Goal: Task Accomplishment & Management: Use online tool/utility

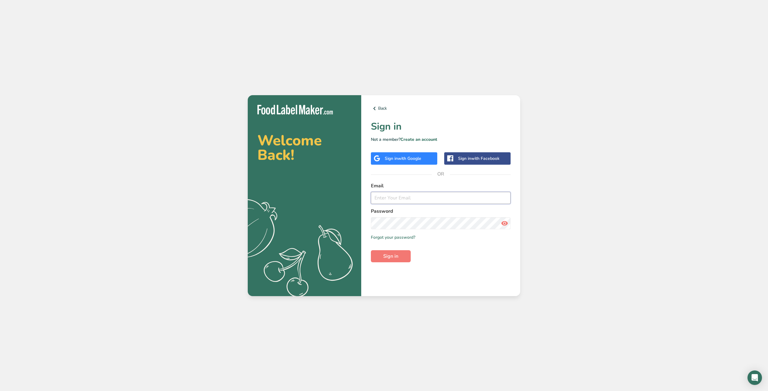
click at [409, 199] on input "email" at bounding box center [441, 198] width 140 height 12
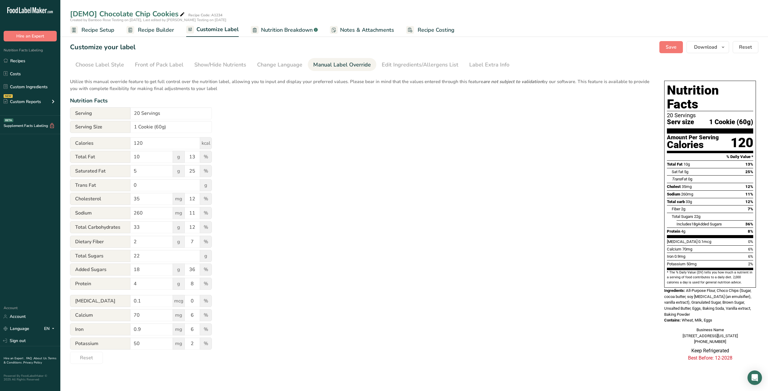
click at [107, 29] on span "Recipe Setup" at bounding box center [98, 30] width 33 height 8
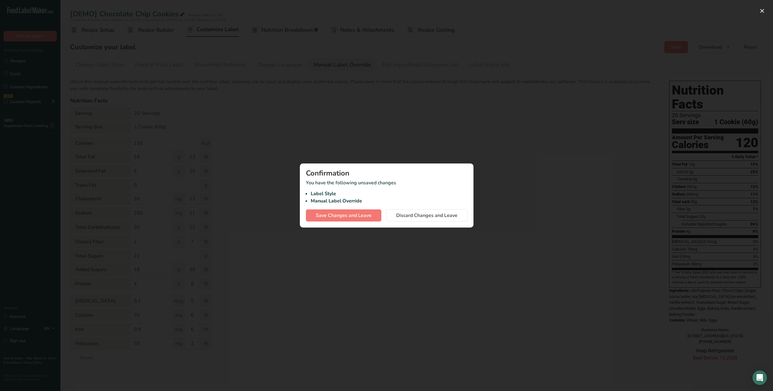
click at [107, 29] on div at bounding box center [386, 195] width 773 height 391
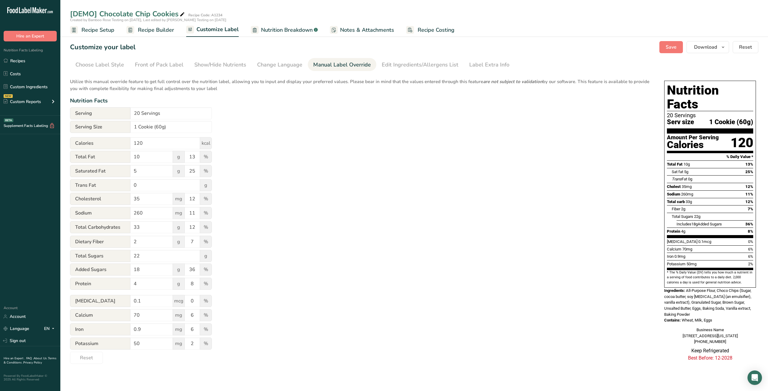
click at [106, 34] on span "Recipe Setup" at bounding box center [98, 30] width 33 height 8
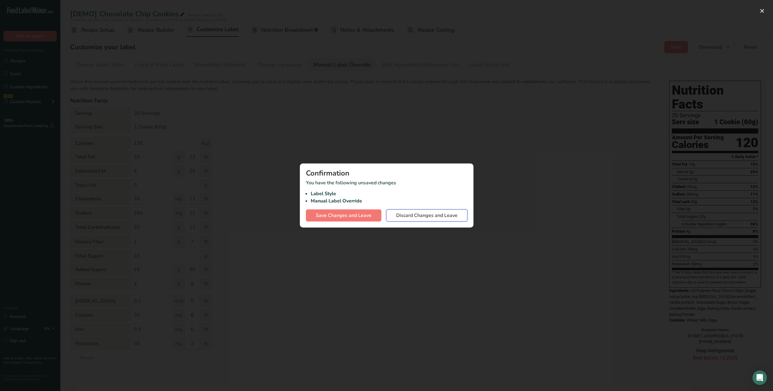
click at [421, 217] on span "Discard Changes and Leave" at bounding box center [426, 215] width 61 height 7
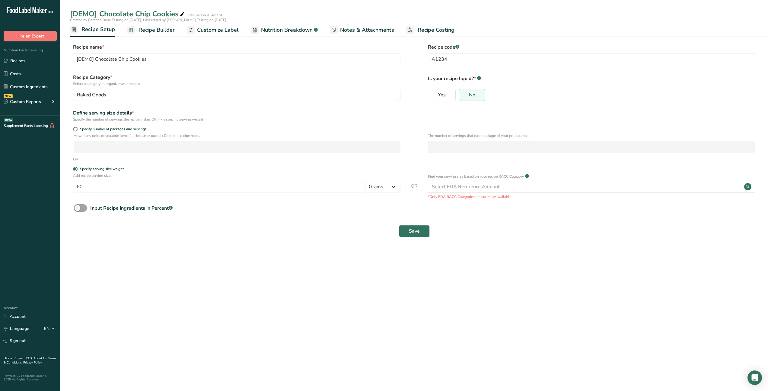
click at [166, 31] on span "Recipe Builder" at bounding box center [157, 30] width 36 height 8
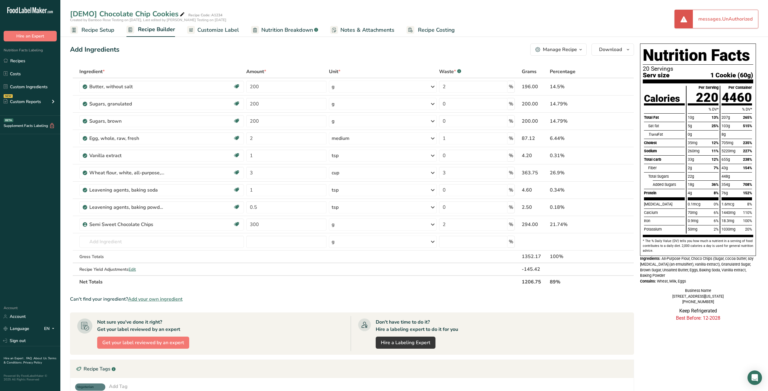
click at [209, 30] on span "Customize Label" at bounding box center [218, 30] width 42 height 8
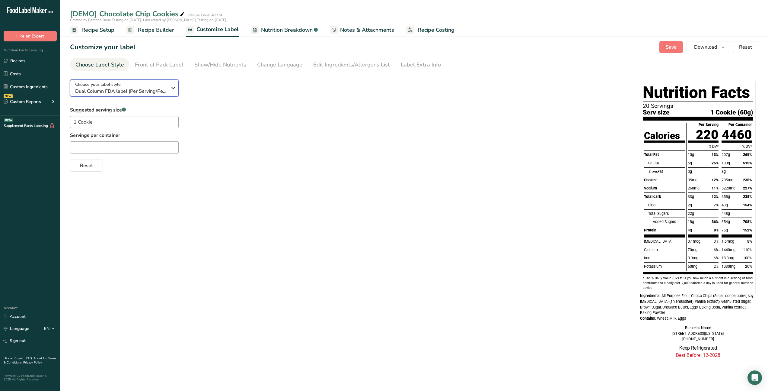
click at [175, 87] on icon "button" at bounding box center [173, 87] width 7 height 11
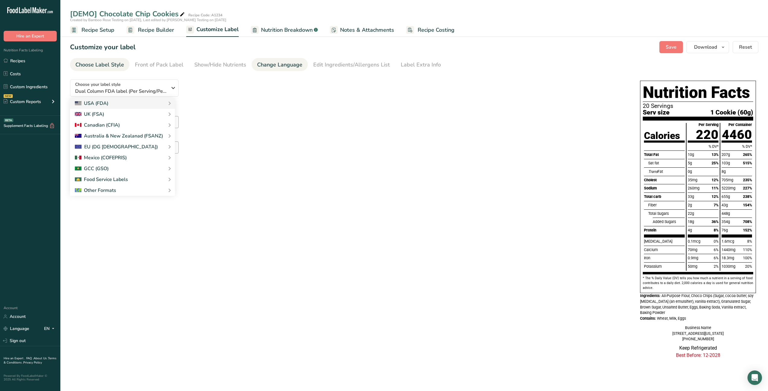
click at [274, 68] on div "Change Language" at bounding box center [279, 65] width 45 height 8
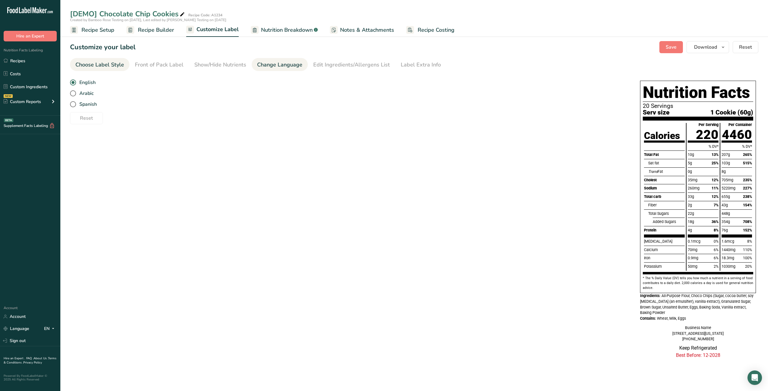
click at [122, 63] on div "Choose Label Style" at bounding box center [99, 65] width 49 height 8
click at [135, 83] on div "Choose your label style Dual Column FDA label (Per Serving/Per Container)" at bounding box center [121, 88] width 92 height 14
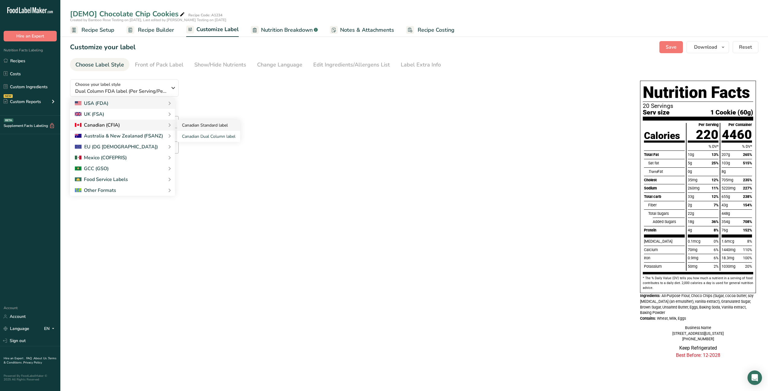
click at [228, 127] on link "Canadian Standard label" at bounding box center [208, 125] width 63 height 11
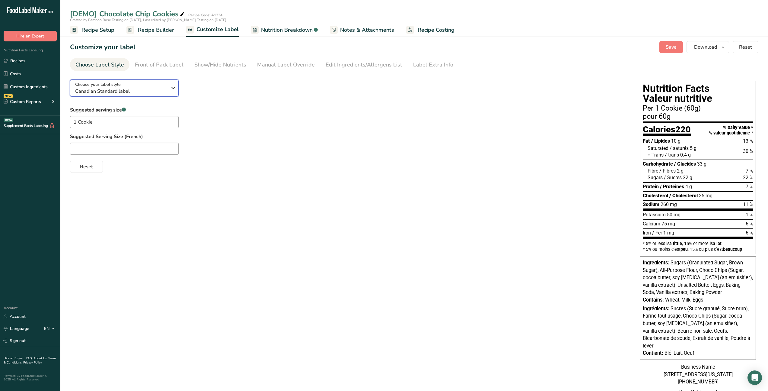
click at [135, 94] on span "Canadian Standard label" at bounding box center [121, 91] width 92 height 7
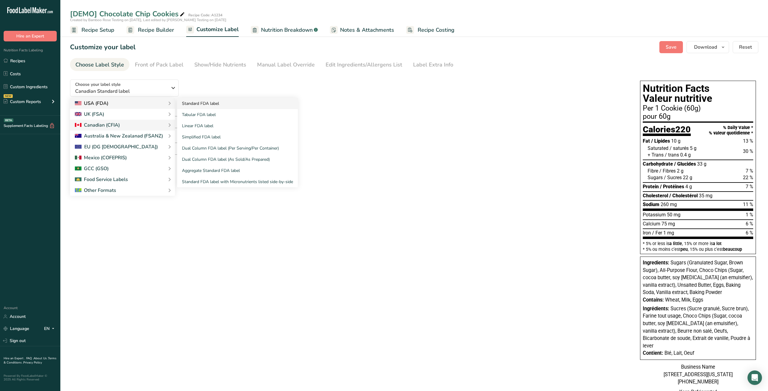
click at [205, 105] on link "Standard FDA label" at bounding box center [237, 103] width 121 height 11
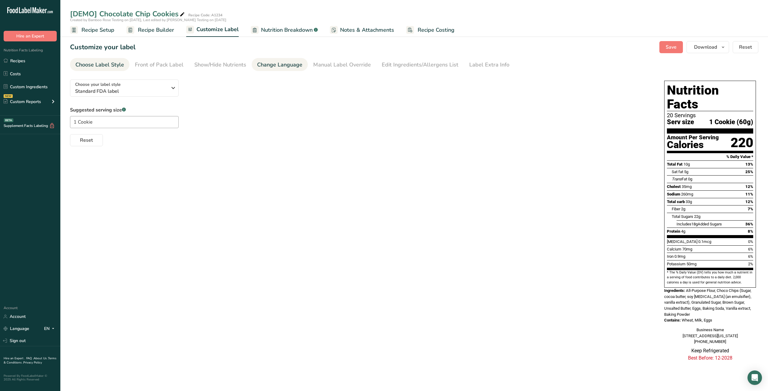
click at [285, 69] on div "Change Language" at bounding box center [279, 65] width 45 height 8
click at [151, 31] on span "Recipe Builder" at bounding box center [156, 30] width 36 height 8
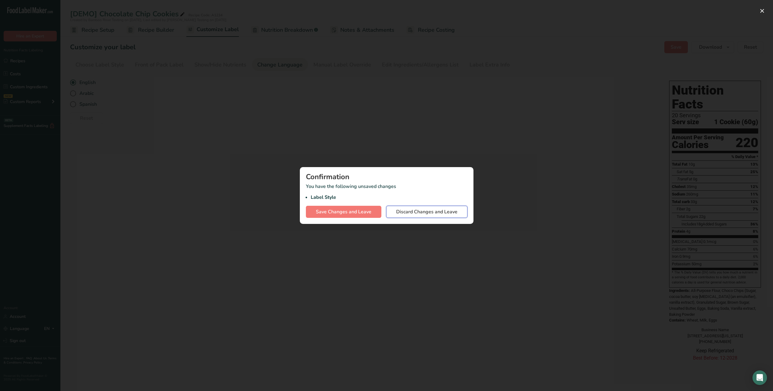
click at [445, 208] on span "Discard Changes and Leave" at bounding box center [426, 211] width 61 height 7
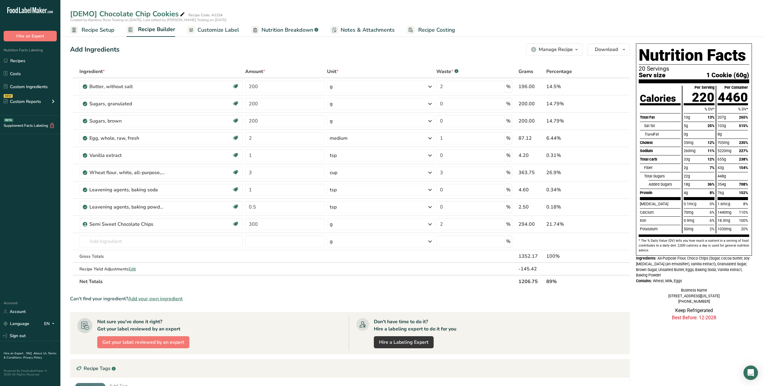
click at [287, 34] on link "Nutrition Breakdown .a-a{fill:#347362;}.b-a{fill:#fff;}" at bounding box center [284, 30] width 67 height 14
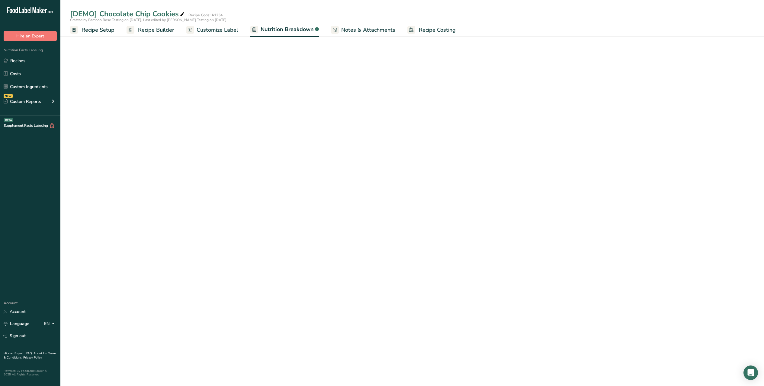
select select "Calories"
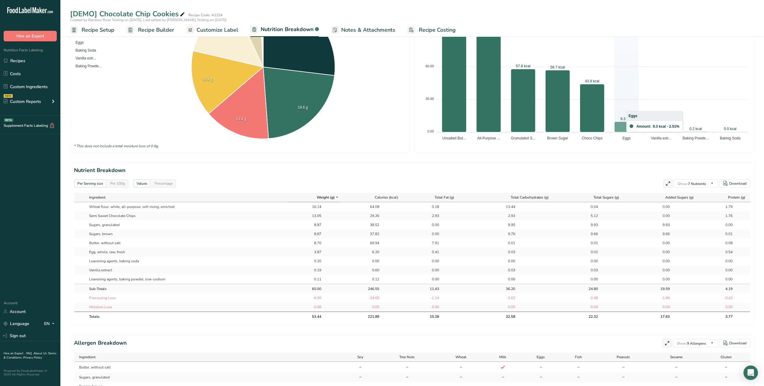
scroll to position [147, 0]
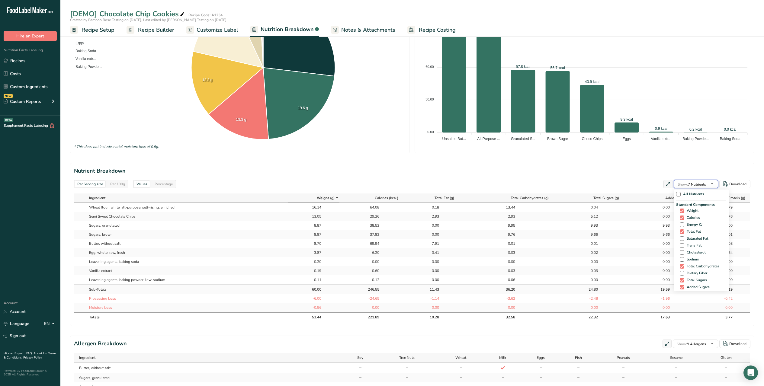
click at [712, 182] on icon "button" at bounding box center [711, 184] width 5 height 8
click at [598, 178] on section "Nutrient Breakdown Per Serving size Per 100g Values Percentage Show: 7 Nutrient…" at bounding box center [412, 244] width 684 height 163
click at [686, 184] on span "Show:" at bounding box center [682, 184] width 10 height 5
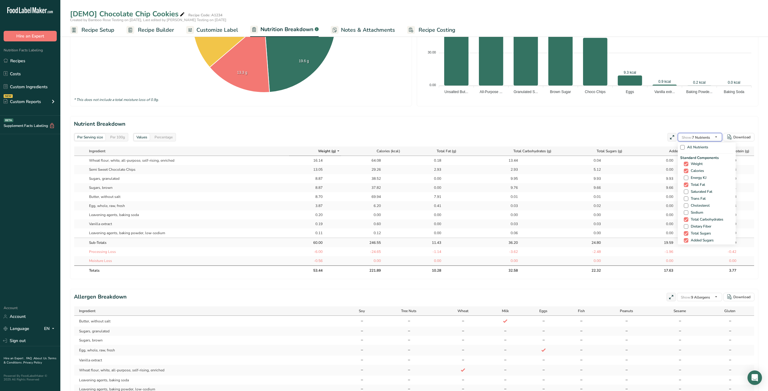
scroll to position [210, 0]
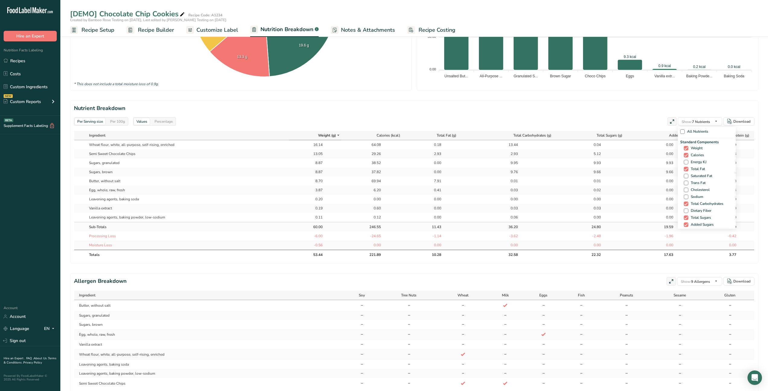
click at [170, 122] on div "Percentage" at bounding box center [163, 121] width 23 height 7
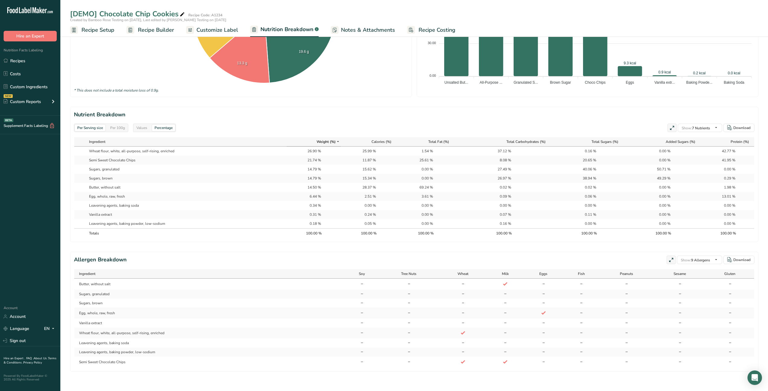
scroll to position [203, 0]
click at [147, 128] on div "Values" at bounding box center [142, 127] width 16 height 7
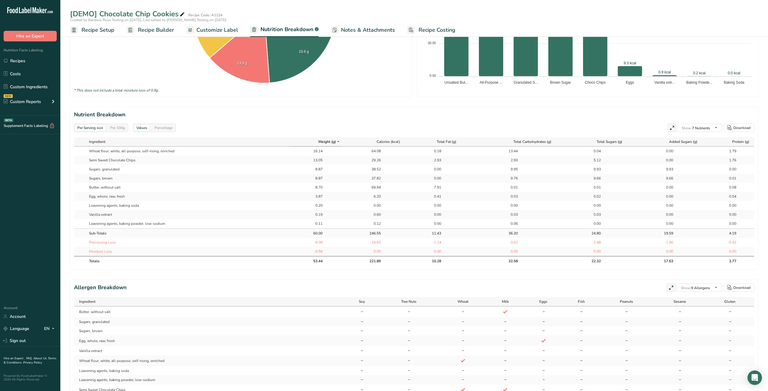
scroll to position [210, 0]
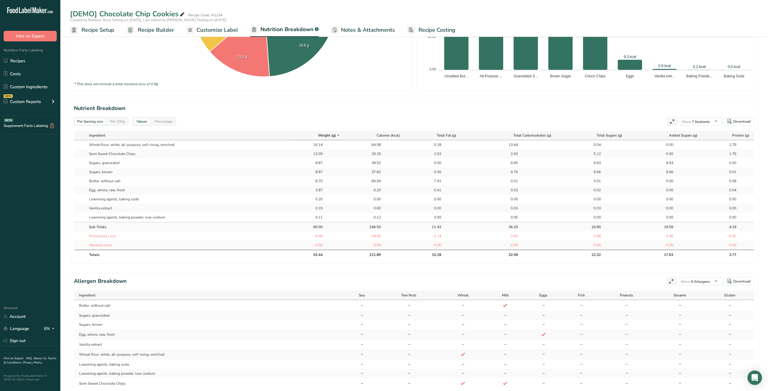
click at [169, 123] on div "Percentage" at bounding box center [163, 121] width 23 height 7
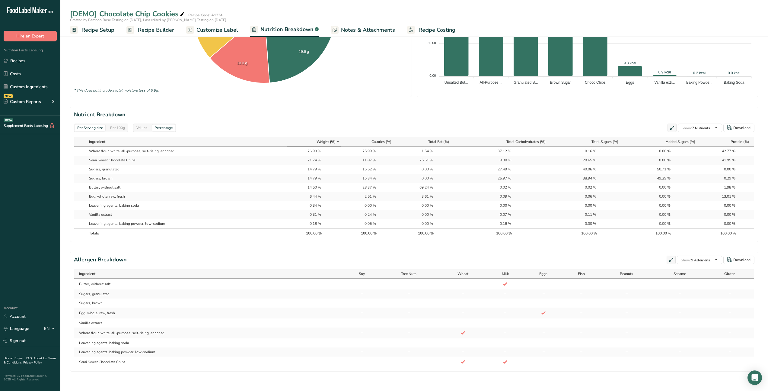
scroll to position [203, 0]
click at [308, 151] on div "26.90 %" at bounding box center [313, 150] width 15 height 5
click at [306, 152] on div "26.90 %" at bounding box center [313, 150] width 15 height 5
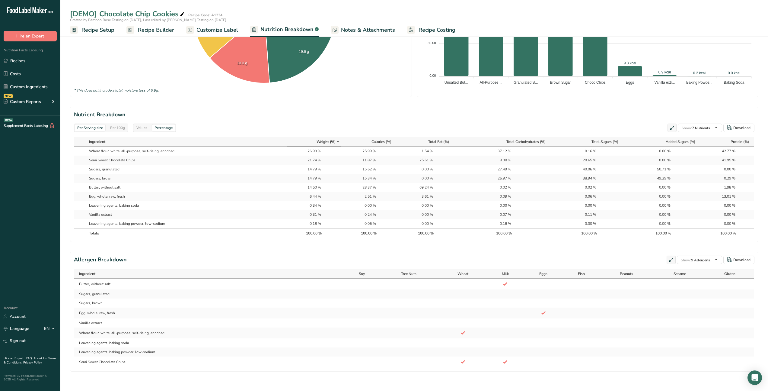
click at [306, 152] on div "26.90 %" at bounding box center [313, 150] width 15 height 5
click at [146, 126] on div "Values" at bounding box center [142, 127] width 16 height 7
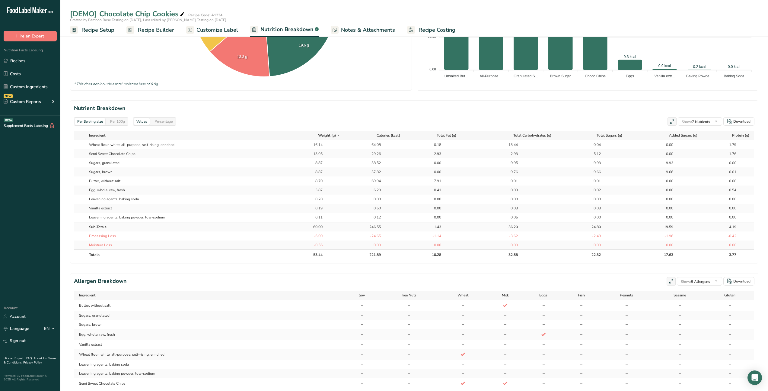
click at [217, 34] on span "Customize Label" at bounding box center [218, 30] width 42 height 8
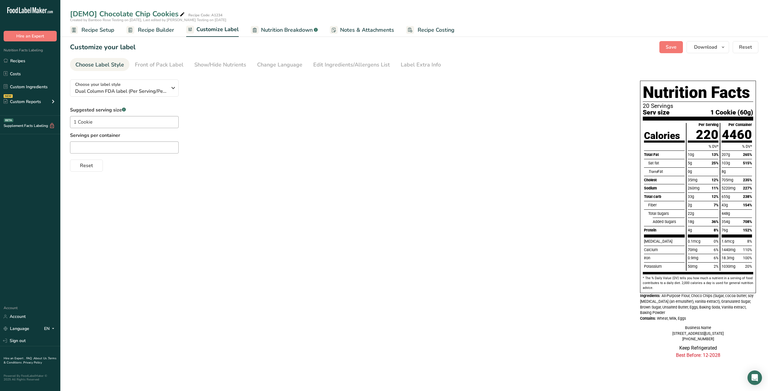
click at [103, 31] on span "Recipe Setup" at bounding box center [98, 30] width 33 height 8
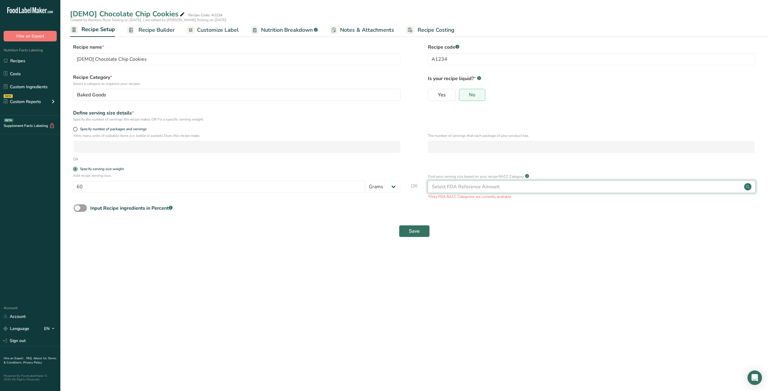
click at [470, 189] on div "Select FDA Reference Amount" at bounding box center [466, 186] width 68 height 7
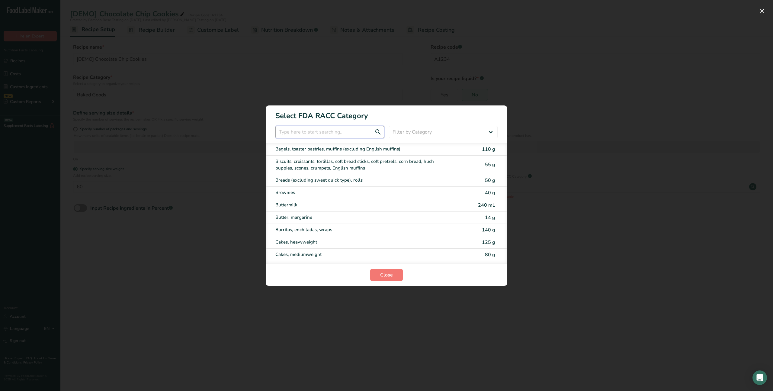
click at [343, 128] on input "RACC Category Selection Modal" at bounding box center [329, 132] width 109 height 12
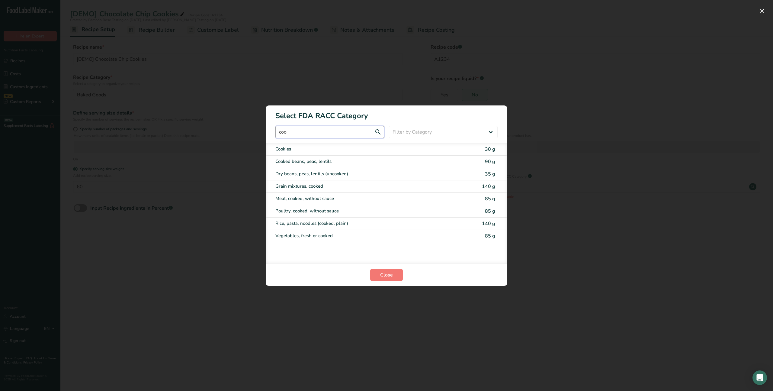
type input "coo"
click at [556, 80] on div "RACC Category Selection Modal" at bounding box center [386, 195] width 773 height 391
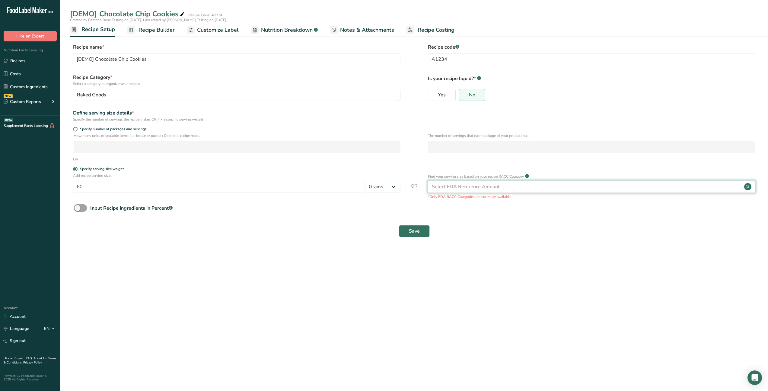
click at [467, 187] on div "Select FDA Reference Amount" at bounding box center [466, 186] width 68 height 7
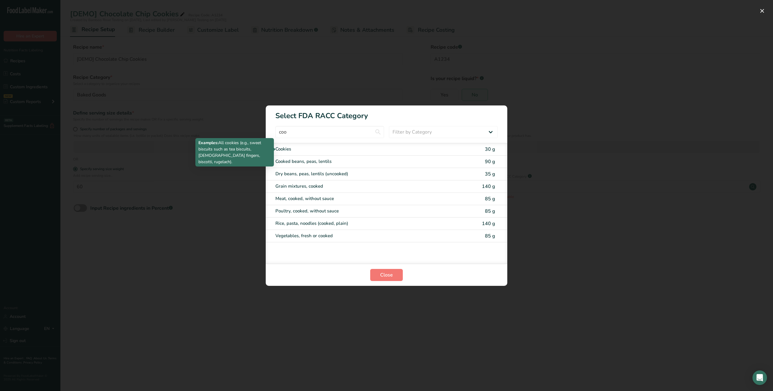
click at [303, 150] on div "Cookies" at bounding box center [360, 149] width 171 height 7
type input "30"
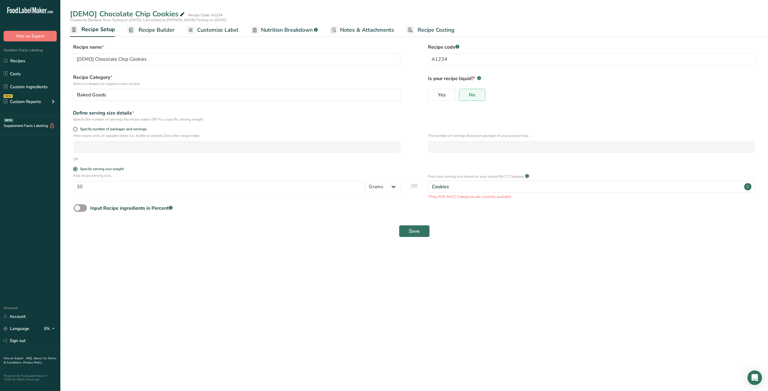
click at [215, 28] on span "Customize Label" at bounding box center [218, 30] width 42 height 8
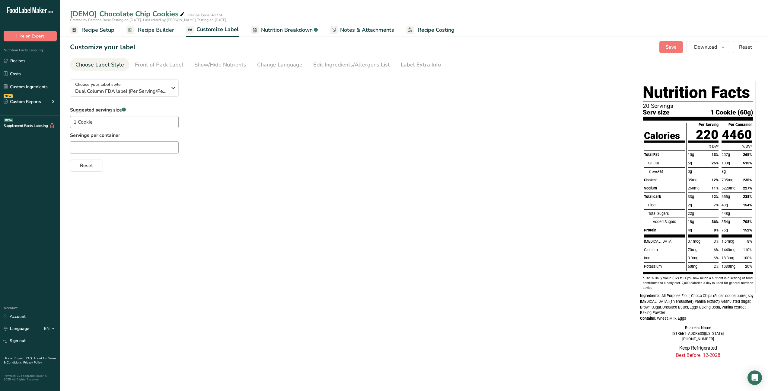
click at [90, 30] on span "Recipe Setup" at bounding box center [98, 30] width 33 height 8
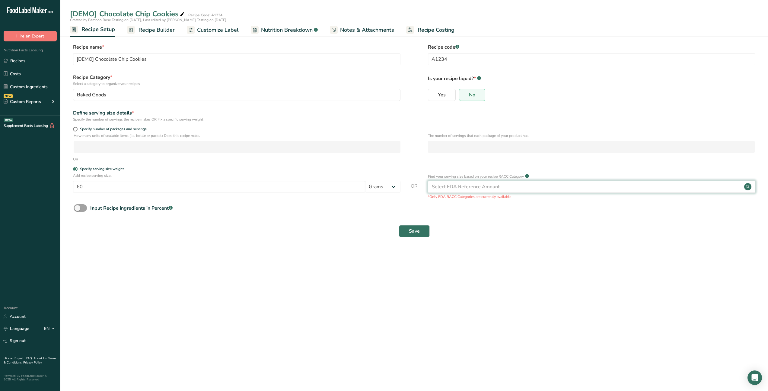
click at [469, 188] on div "Select FDA Reference Amount" at bounding box center [466, 186] width 68 height 7
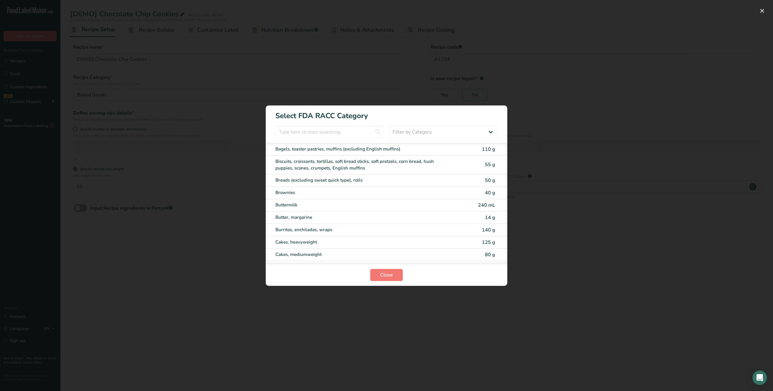
drag, startPoint x: 278, startPoint y: 115, endPoint x: 349, endPoint y: 117, distance: 70.7
click at [349, 117] on h1 "Select FDA RACC Category" at bounding box center [387, 113] width 242 height 16
click at [366, 116] on h1 "Select FDA RACC Category" at bounding box center [387, 113] width 242 height 16
drag, startPoint x: 369, startPoint y: 116, endPoint x: 266, endPoint y: 114, distance: 103.6
click at [266, 114] on h1 "Select FDA RACC Category" at bounding box center [387, 113] width 242 height 16
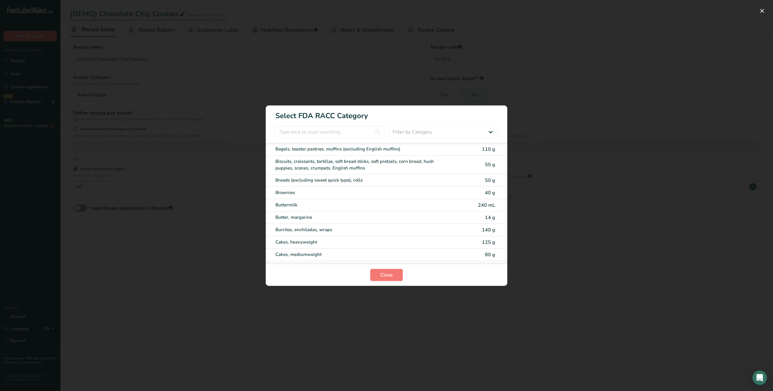
click at [388, 85] on div "RACC Category Selection Modal" at bounding box center [386, 195] width 773 height 391
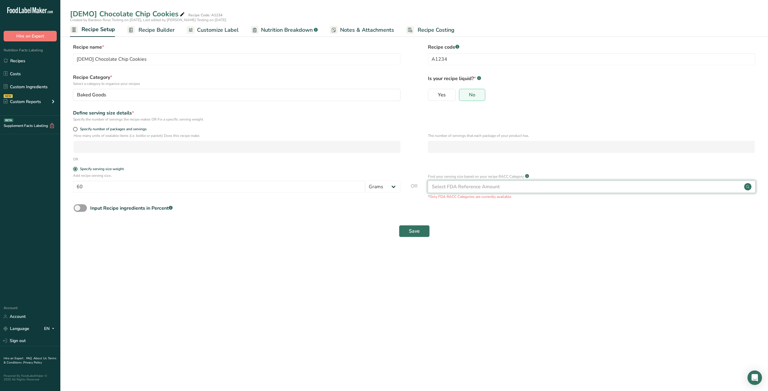
click at [449, 186] on div "Select FDA Reference Amount" at bounding box center [466, 186] width 68 height 7
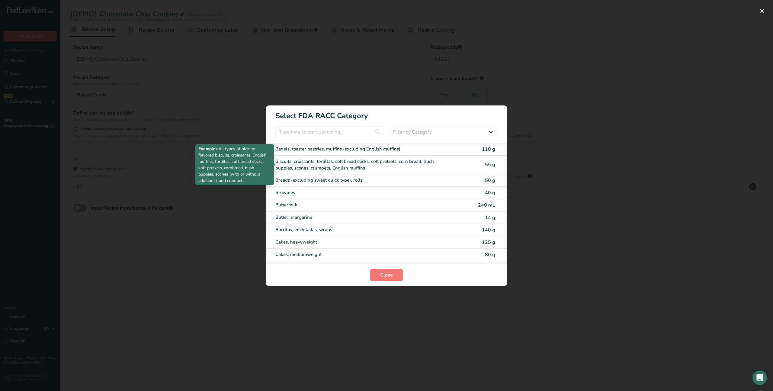
click at [414, 165] on div "Biscuits, croissants, tortillas, soft bread sticks, soft pretzels, corn bread, …" at bounding box center [360, 165] width 171 height 14
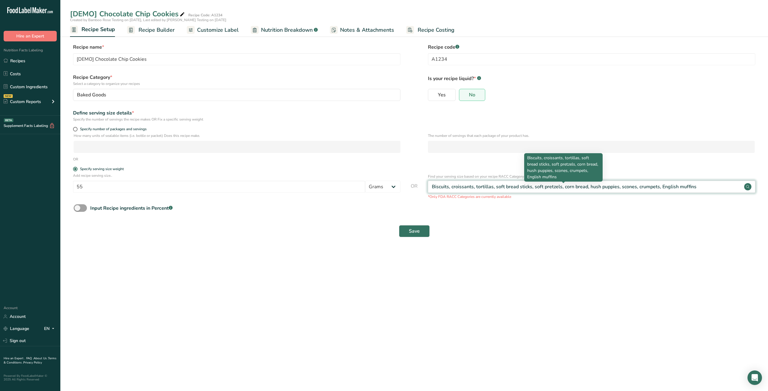
click at [459, 189] on div "Biscuits, croissants, tortillas, soft bread sticks, soft pretzels, corn bread, …" at bounding box center [564, 186] width 265 height 7
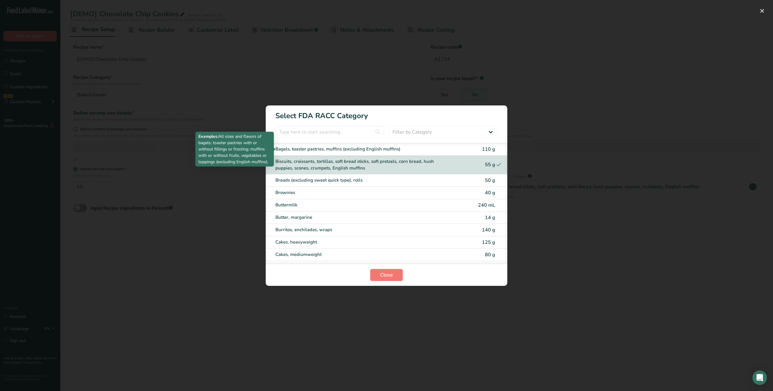
click at [415, 149] on div "Bagels, toaster pastries, muffins (excluding English muffins)" at bounding box center [360, 149] width 171 height 7
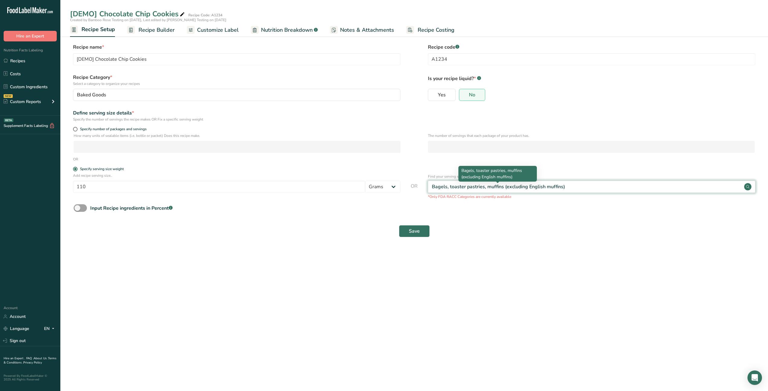
click at [461, 190] on div "Bagels, toaster pastries, muffins (excluding English muffins)" at bounding box center [498, 186] width 133 height 7
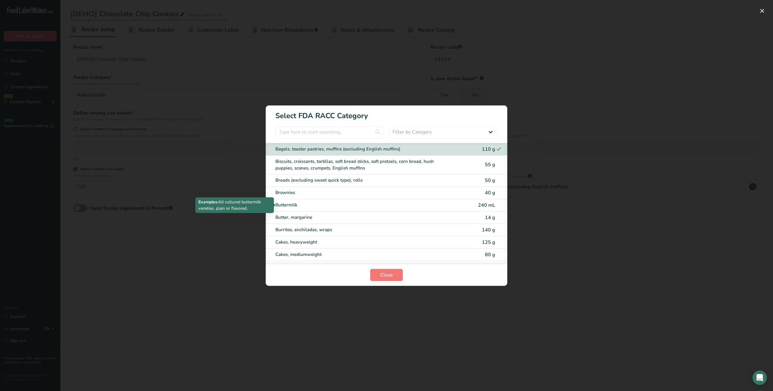
click at [415, 205] on div "Buttermilk" at bounding box center [360, 204] width 171 height 7
type input "240"
select select "17"
select select "22"
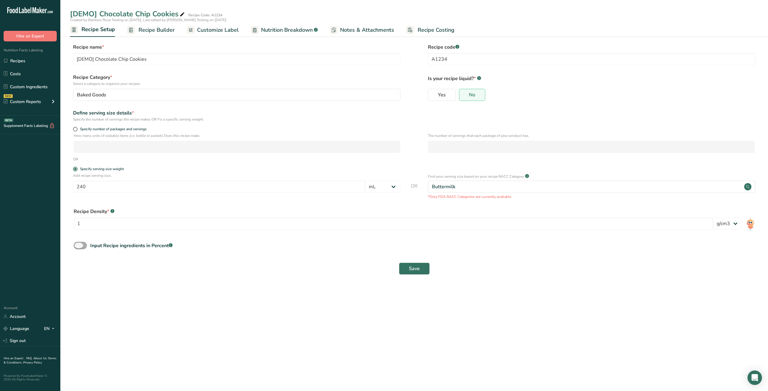
click at [106, 246] on div "Input Recipe ingredients in Percent .a-a{fill:#347362;}.b-a{fill:#fff;}" at bounding box center [131, 245] width 82 height 7
click at [78, 246] on input "Input Recipe ingredients in Percent .a-a{fill:#347362;}.b-a{fill:#fff;}" at bounding box center [76, 245] width 4 height 4
click at [99, 270] on input "number" at bounding box center [397, 271] width 647 height 12
click at [83, 247] on span at bounding box center [80, 246] width 13 height 8
click at [78, 247] on input "Input Recipe ingredients in Percent .a-a{fill:#347362;}.b-a{fill:#fff;}" at bounding box center [76, 245] width 4 height 4
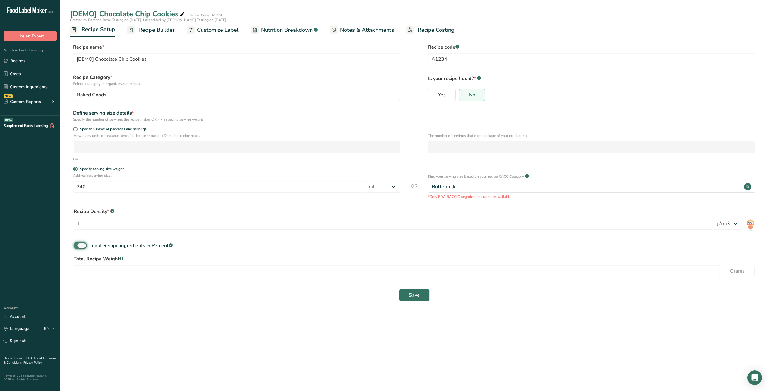
checkbox input "false"
click at [147, 31] on span "Recipe Builder" at bounding box center [157, 30] width 36 height 8
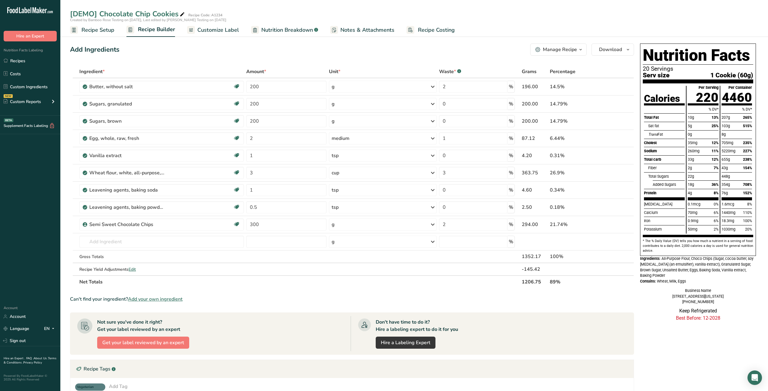
click at [225, 31] on span "Customize Label" at bounding box center [218, 30] width 42 height 8
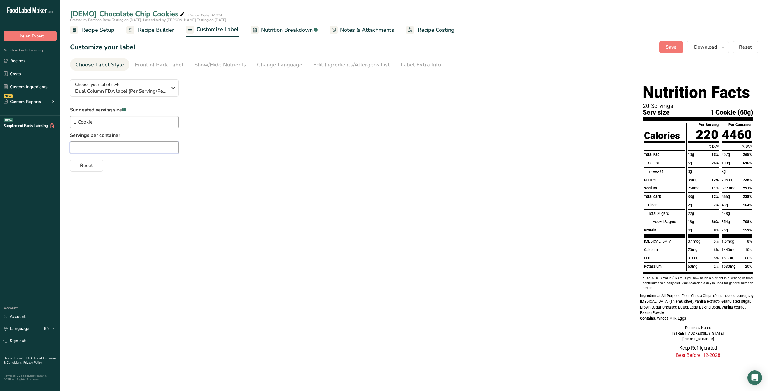
click at [139, 143] on input "text" at bounding box center [124, 147] width 109 height 12
click at [164, 63] on div "Front of Pack Label" at bounding box center [159, 65] width 49 height 8
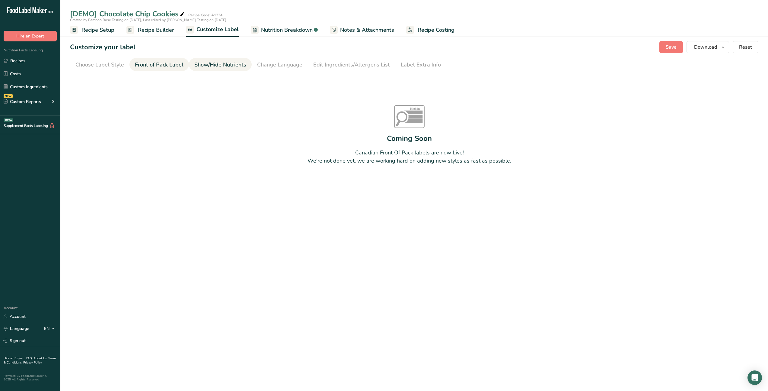
click at [209, 65] on div "Show/Hide Nutrients" at bounding box center [220, 65] width 52 height 8
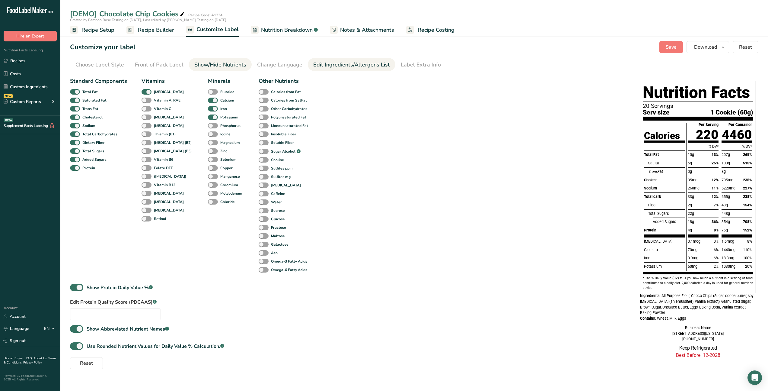
click at [330, 61] on div "Edit Ingredients/Allergens List" at bounding box center [351, 65] width 77 height 8
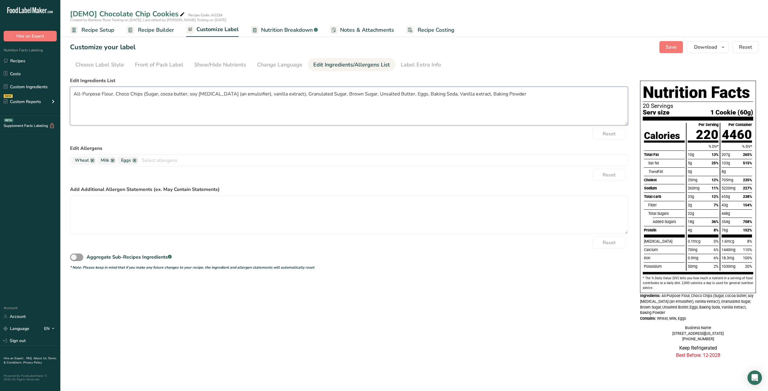
click at [150, 113] on textarea "All-Purpose Flour, Choco Chips (Sugar, cocoa butter, soy lecithin (an emulsifie…" at bounding box center [349, 106] width 558 height 39
click at [121, 224] on textarea at bounding box center [349, 214] width 558 height 39
click at [419, 63] on div "Label Extra Info" at bounding box center [421, 65] width 40 height 8
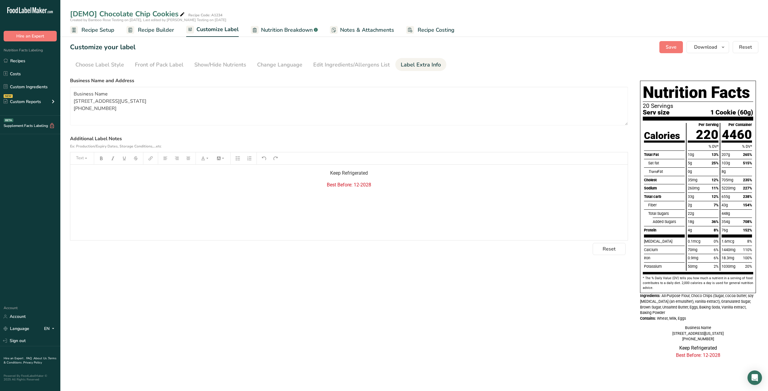
click at [295, 32] on span "Nutrition Breakdown" at bounding box center [287, 30] width 52 height 8
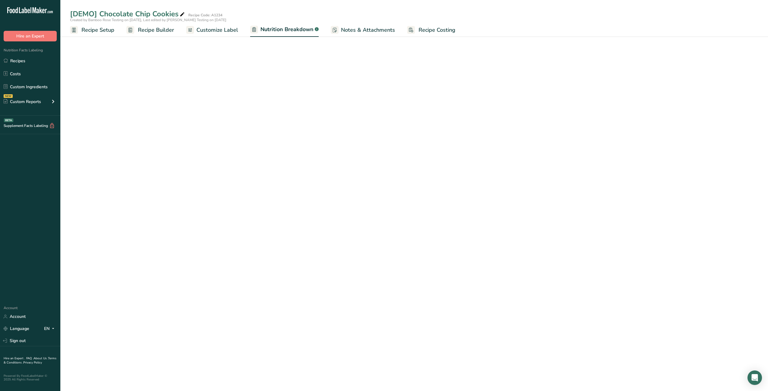
select select "Calories"
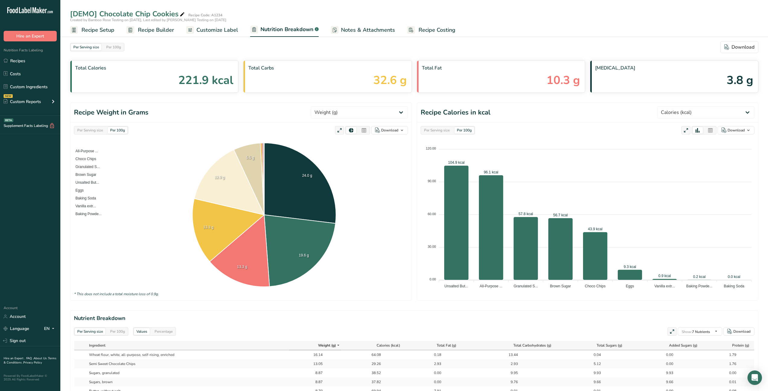
click at [219, 30] on span "Customize Label" at bounding box center [218, 30] width 42 height 8
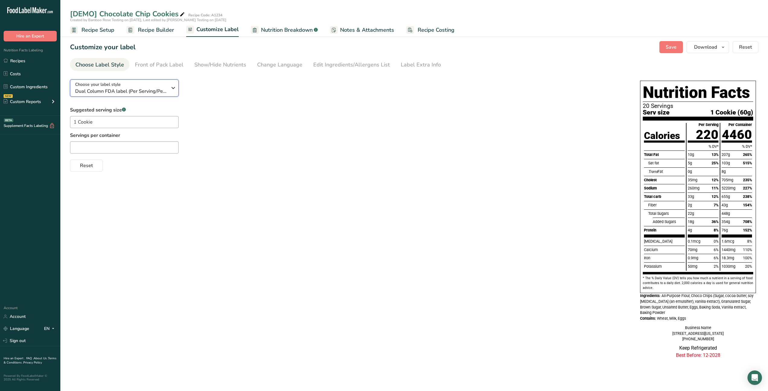
click at [171, 86] on icon "button" at bounding box center [173, 87] width 7 height 11
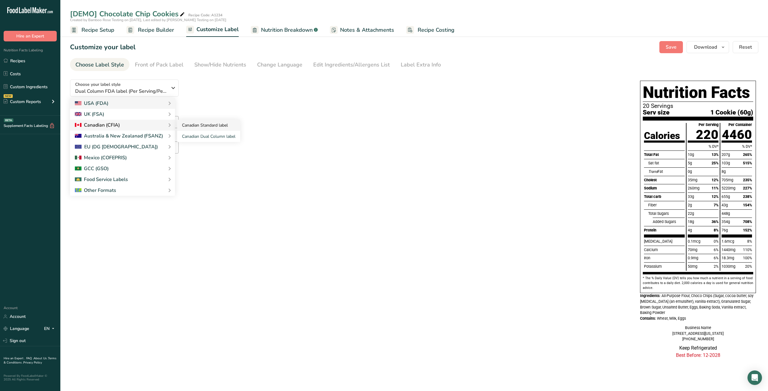
click at [205, 129] on link "Canadian Standard label" at bounding box center [208, 125] width 63 height 11
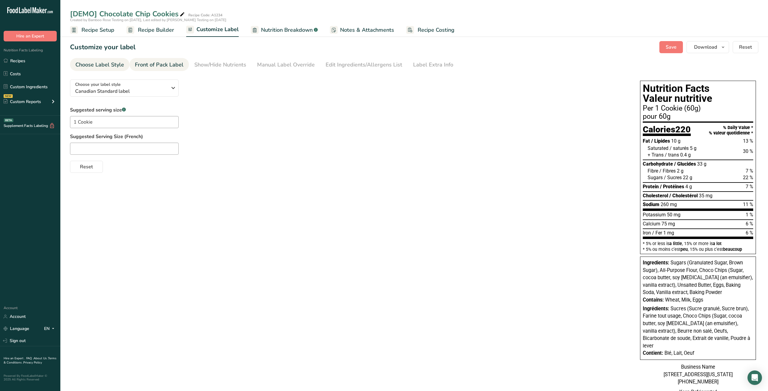
click at [172, 63] on div "Front of Pack Label" at bounding box center [159, 65] width 49 height 8
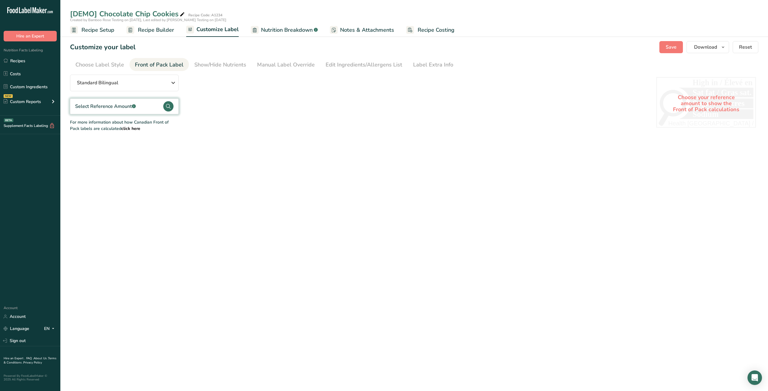
click at [119, 105] on div "Select Reference Amount .a-a{fill:#347362;}.b-a{fill:#fff;}" at bounding box center [105, 106] width 61 height 7
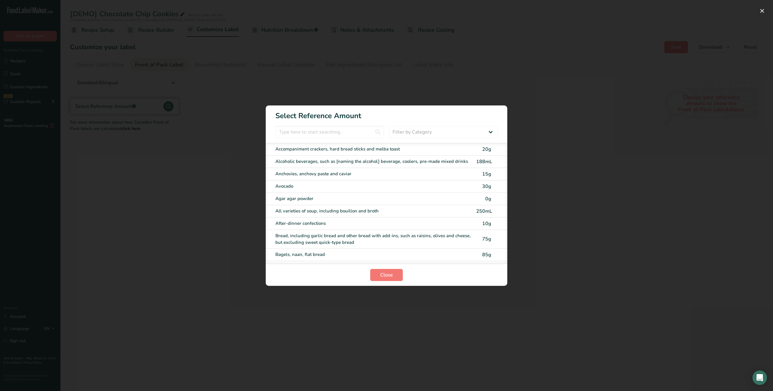
click at [205, 178] on div "FOP Category Selection Modal" at bounding box center [386, 195] width 773 height 391
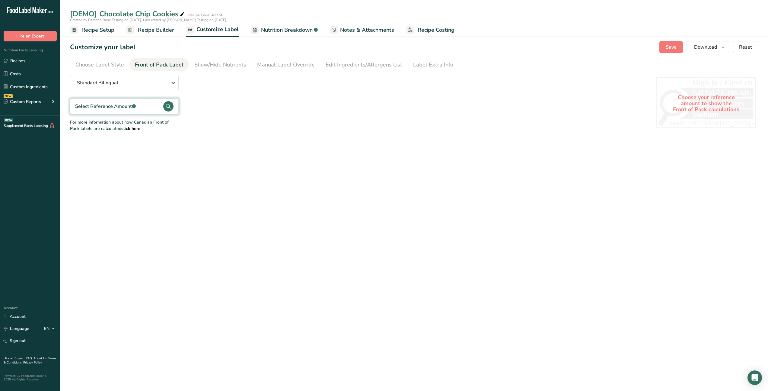
click at [121, 128] on b "click here" at bounding box center [130, 129] width 19 height 6
click at [82, 63] on div "Choose Label Style" at bounding box center [99, 65] width 49 height 8
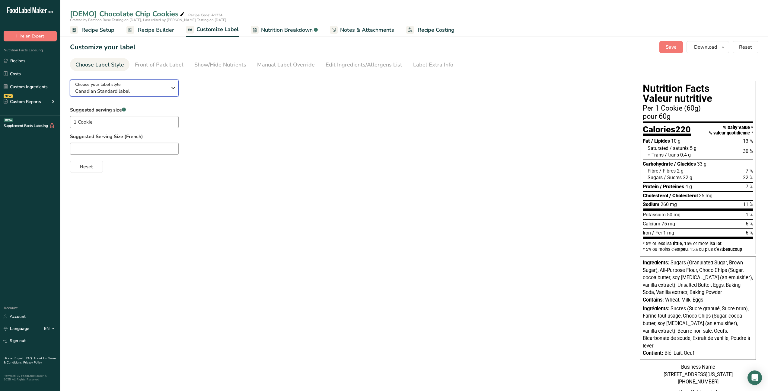
click at [145, 85] on div "Choose your label style Canadian Standard label" at bounding box center [121, 88] width 92 height 14
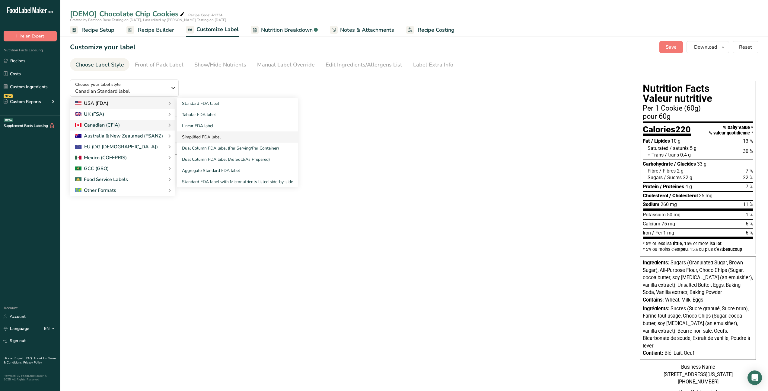
click at [199, 138] on link "Simplified FDA label" at bounding box center [237, 136] width 121 height 11
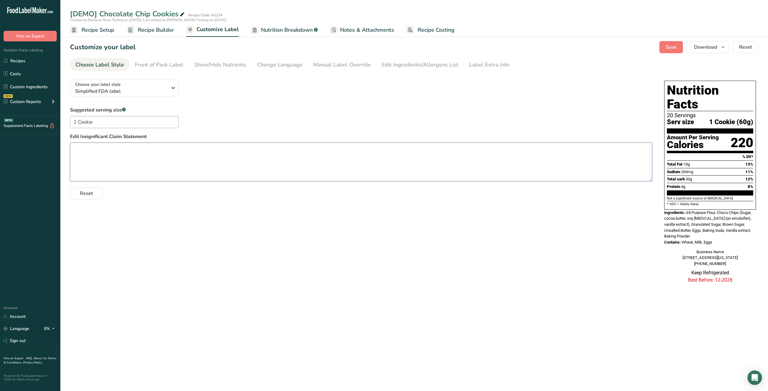
click at [216, 156] on textarea at bounding box center [361, 161] width 582 height 39
click at [201, 249] on div "Choose your label style Simplified FDA label USA (FDA) Standard FDA label Tabul…" at bounding box center [414, 180] width 689 height 211
drag, startPoint x: 125, startPoint y: 159, endPoint x: 45, endPoint y: 137, distance: 82.4
click at [45, 137] on div ".a-20{fill:#fff;} Hire an Expert Nutrition Facts Labeling Recipes Costs Custom …" at bounding box center [384, 195] width 768 height 391
click at [151, 226] on div "Choose your label style Simplified FDA label USA (FDA) Standard FDA label Tabul…" at bounding box center [414, 183] width 689 height 216
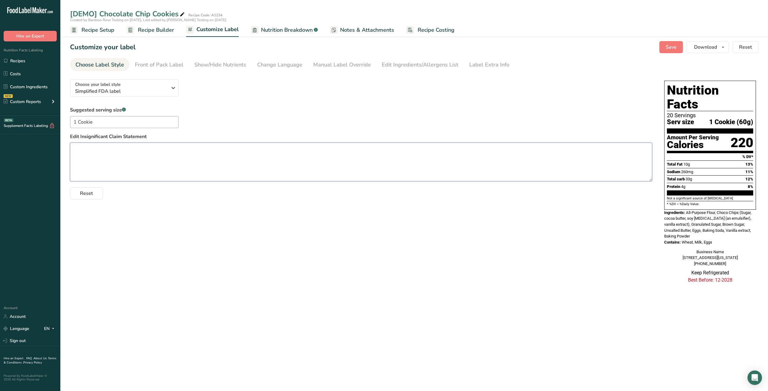
click at [155, 146] on textarea at bounding box center [361, 161] width 582 height 39
type textarea "its good"
click at [101, 176] on textarea "its good" at bounding box center [361, 161] width 582 height 39
drag, startPoint x: 103, startPoint y: 156, endPoint x: 34, endPoint y: 135, distance: 72.2
click at [34, 135] on div ".a-20{fill:#fff;} Hire an Expert Nutrition Facts Labeling Recipes Costs Custom …" at bounding box center [384, 195] width 768 height 391
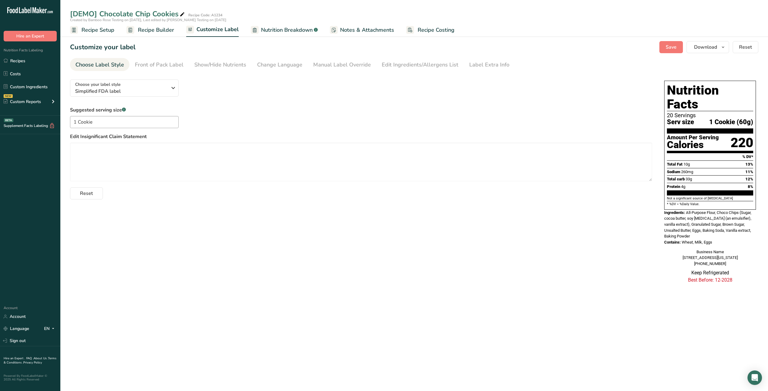
click at [476, 240] on div "Choose your label style Simplified FDA label USA (FDA) Standard FDA label Tabul…" at bounding box center [414, 183] width 689 height 216
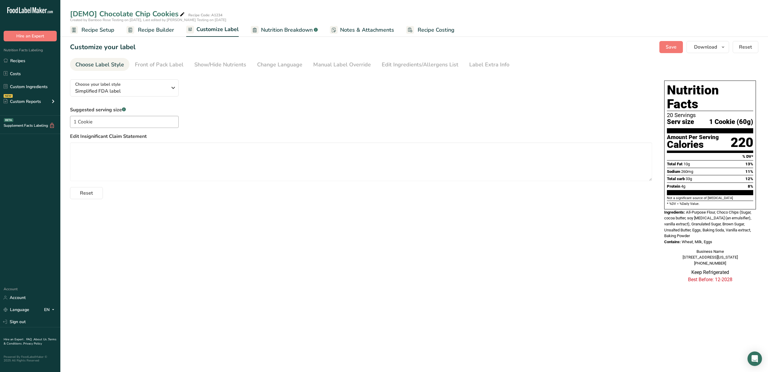
click at [293, 28] on span "Nutrition Breakdown" at bounding box center [287, 30] width 52 height 8
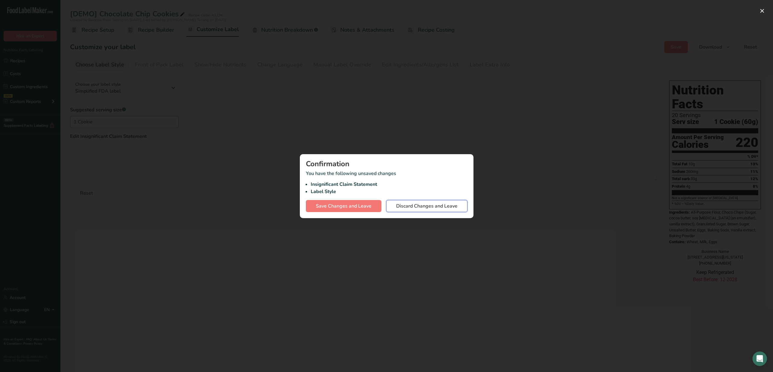
click at [415, 212] on button "Discard Changes and Leave" at bounding box center [426, 206] width 81 height 12
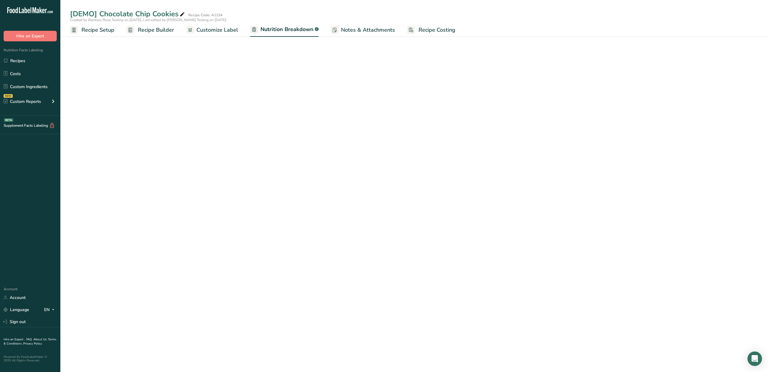
select select "Calories"
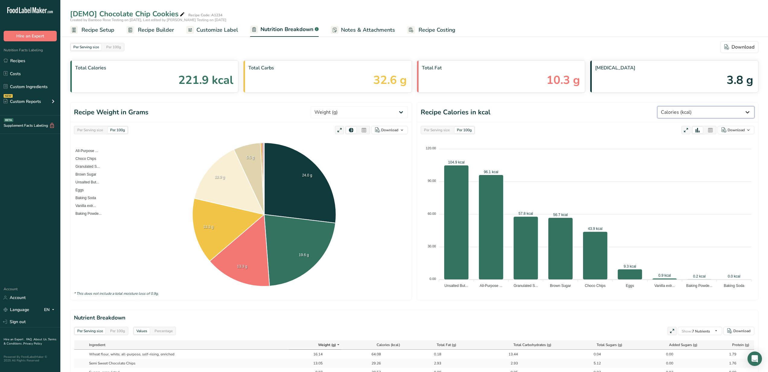
click at [728, 115] on select "Weight (g) Calories (kcal) Energy KJ (kj) Total Fat (g) Saturated Fat (g) Trans…" at bounding box center [705, 112] width 97 height 12
click at [705, 112] on select "Weight (g) Calories (kcal) Energy KJ (kj) Total Fat (g) Saturated Fat (g) Trans…" at bounding box center [705, 112] width 97 height 12
click at [719, 111] on select "Weight (g) Calories (kcal) Energy KJ (kj) Total Fat (g) Saturated Fat (g) Trans…" at bounding box center [705, 112] width 97 height 12
click at [718, 112] on select "Weight (g) Calories (kcal) Energy KJ (kj) Total Fat (g) Saturated Fat (g) Trans…" at bounding box center [705, 112] width 97 height 12
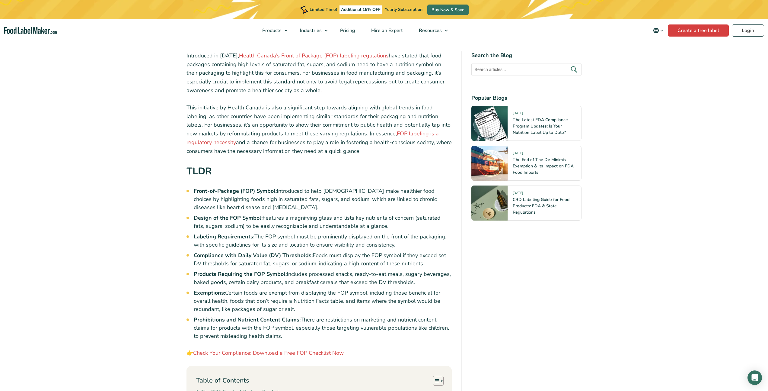
scroll to position [189, 0]
